Goal: Information Seeking & Learning: Learn about a topic

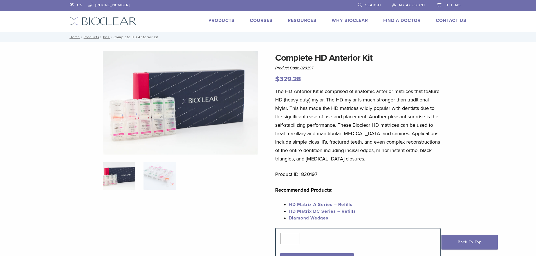
click at [217, 19] on link "Products" at bounding box center [221, 21] width 26 height 6
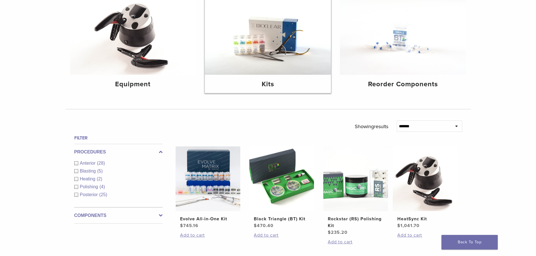
scroll to position [84, 0]
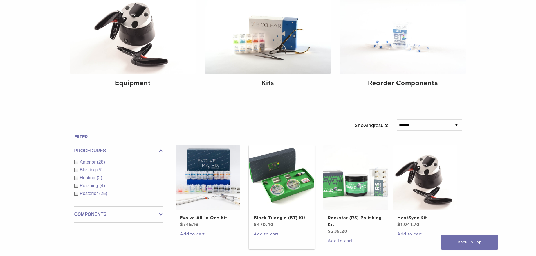
click at [290, 188] on img at bounding box center [281, 177] width 65 height 65
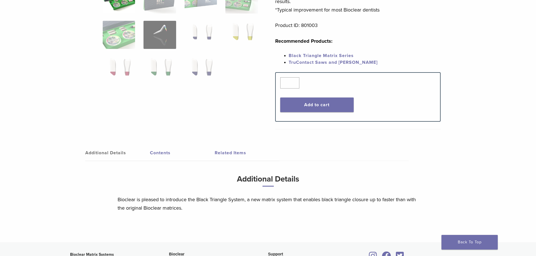
scroll to position [197, 0]
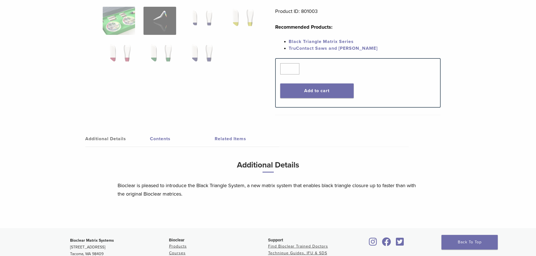
click at [162, 139] on link "Contents" at bounding box center [182, 139] width 65 height 16
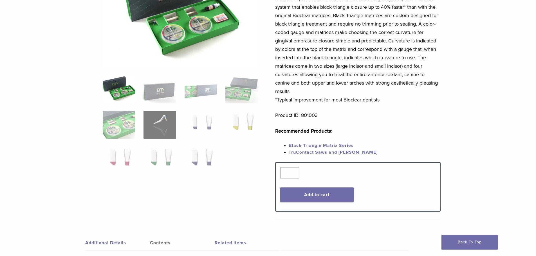
scroll to position [53, 0]
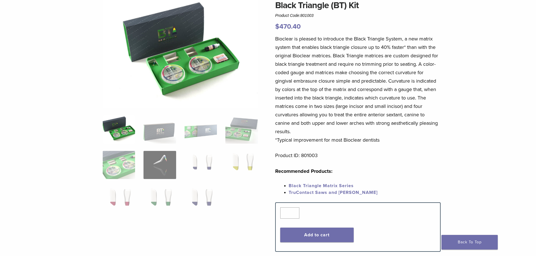
click at [334, 185] on link "Black Triangle Matrix Series" at bounding box center [321, 186] width 65 height 6
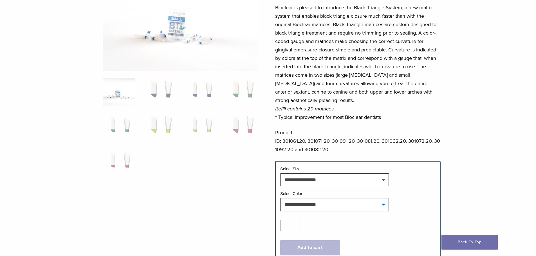
scroll to position [84, 0]
click at [384, 178] on select "**********" at bounding box center [334, 179] width 109 height 13
click at [280, 173] on select "**********" at bounding box center [334, 179] width 109 height 13
select select "*****"
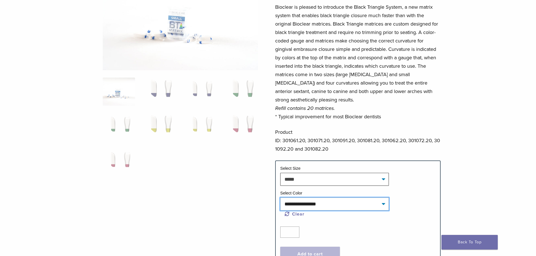
click at [386, 207] on select "**********" at bounding box center [334, 204] width 109 height 13
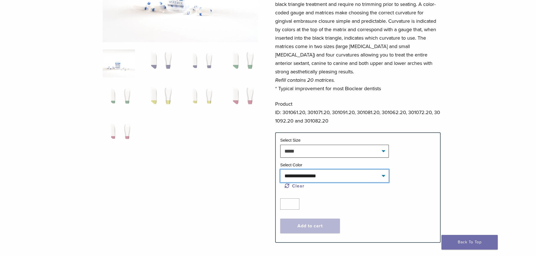
click at [384, 175] on select "**********" at bounding box center [334, 176] width 109 height 13
click at [507, 122] on div "**********" at bounding box center [268, 140] width 536 height 421
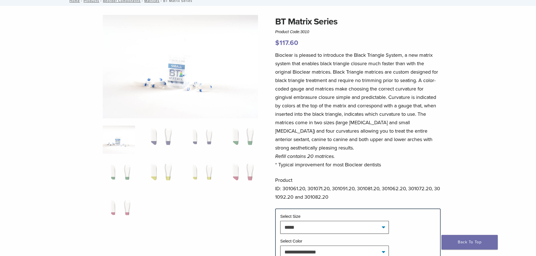
scroll to position [0, 0]
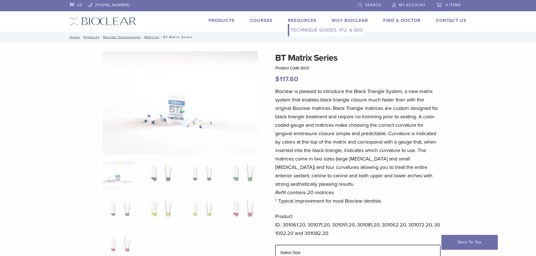
click at [302, 30] on link "Technique Guides, IFU, & SDS" at bounding box center [326, 30] width 75 height 12
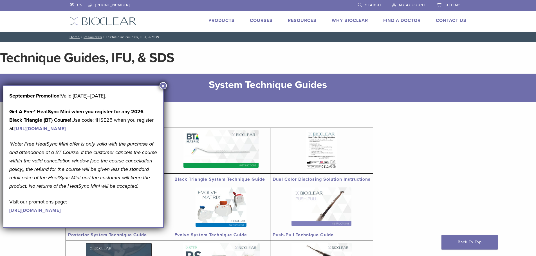
click at [243, 166] on img at bounding box center [220, 149] width 75 height 38
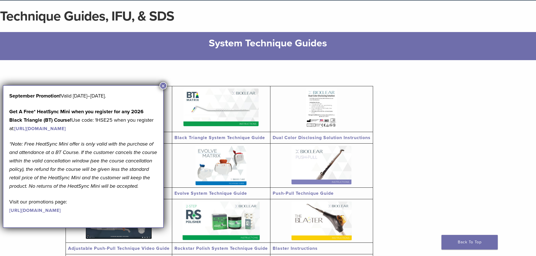
scroll to position [56, 0]
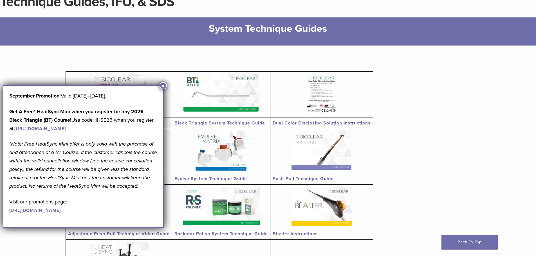
click at [163, 85] on button "×" at bounding box center [163, 85] width 7 height 7
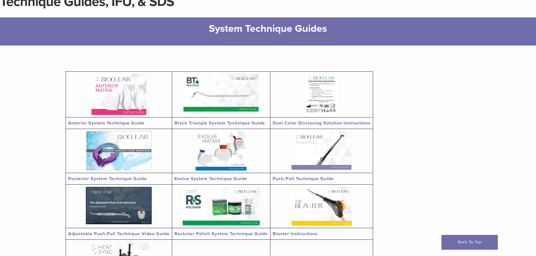
scroll to position [84, 0]
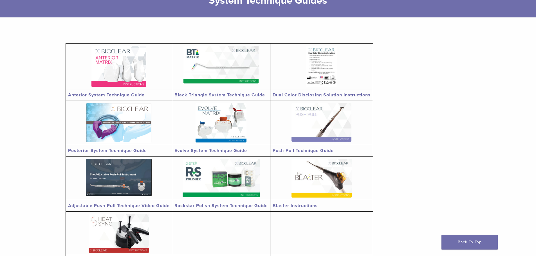
click at [352, 164] on img at bounding box center [321, 178] width 60 height 39
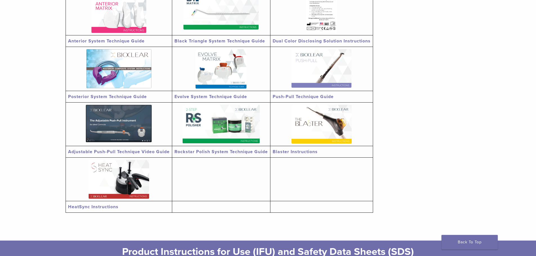
scroll to position [141, 0]
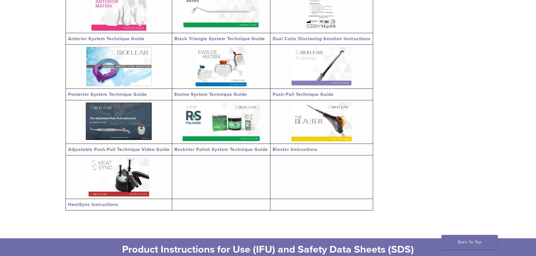
click at [120, 125] on img at bounding box center [119, 121] width 66 height 37
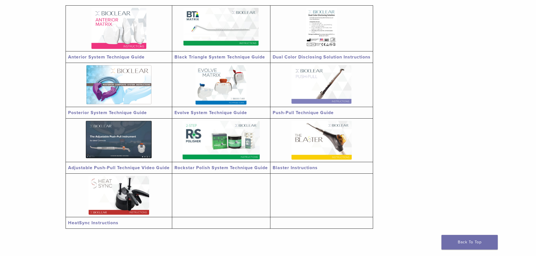
scroll to position [113, 0]
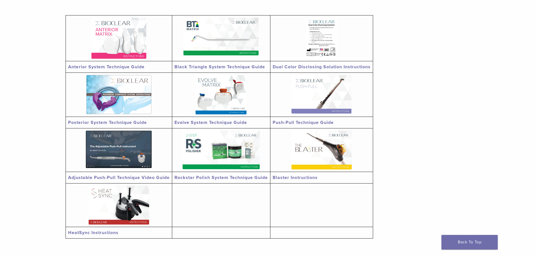
click at [335, 93] on img at bounding box center [321, 94] width 60 height 39
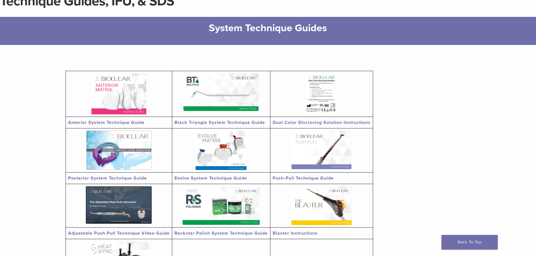
scroll to position [56, 0]
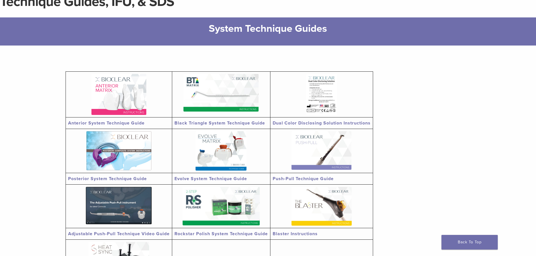
click at [221, 105] on img at bounding box center [220, 93] width 75 height 38
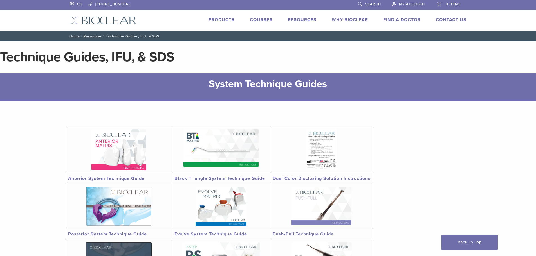
scroll to position [0, 0]
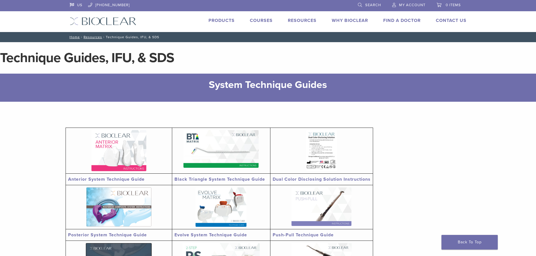
click at [220, 20] on link "Products" at bounding box center [221, 21] width 26 height 6
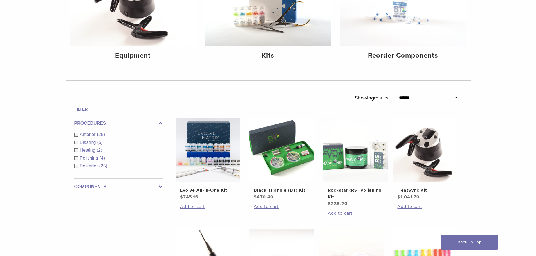
scroll to position [113, 0]
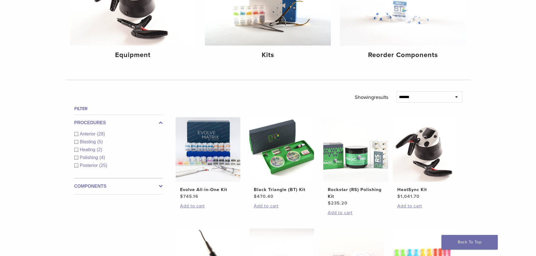
click at [161, 186] on icon at bounding box center [161, 186] width 4 height 7
click at [97, 172] on span "Matrix Systems" at bounding box center [96, 174] width 32 height 5
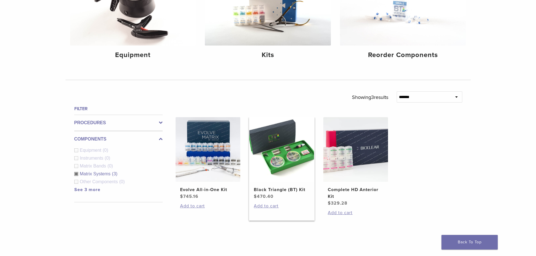
click at [284, 156] on img at bounding box center [281, 149] width 65 height 65
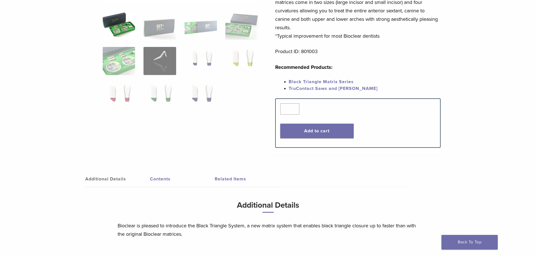
scroll to position [169, 0]
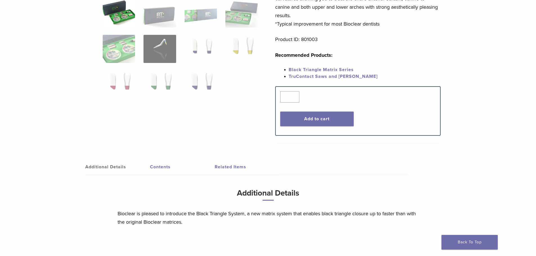
click at [167, 165] on link "Contents" at bounding box center [182, 167] width 65 height 16
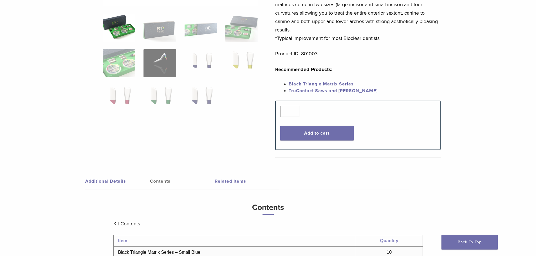
scroll to position [84, 0]
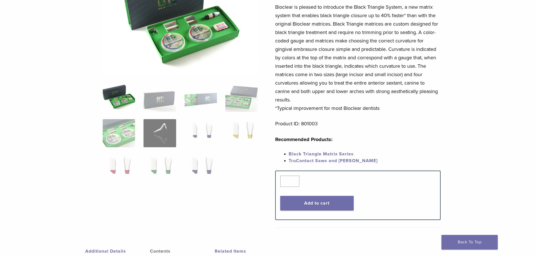
click at [198, 32] on img at bounding box center [180, 22] width 155 height 110
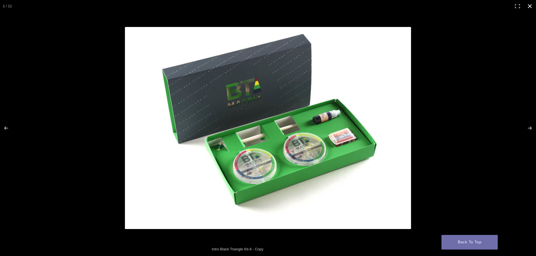
click at [530, 6] on button "Close (Esc)" at bounding box center [530, 6] width 12 height 12
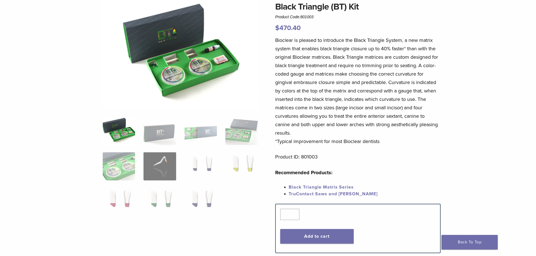
scroll to position [0, 0]
